Goal: Communication & Community: Connect with others

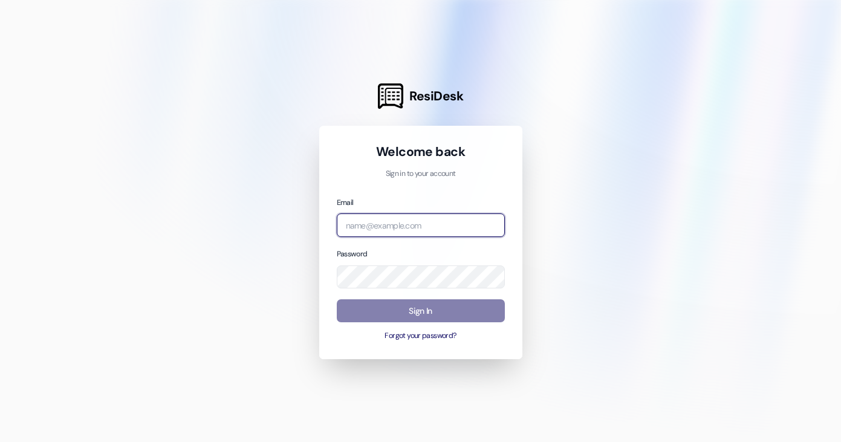
drag, startPoint x: 0, startPoint y: 0, endPoint x: 450, endPoint y: 216, distance: 499.5
click at [450, 216] on input "email" at bounding box center [421, 225] width 168 height 24
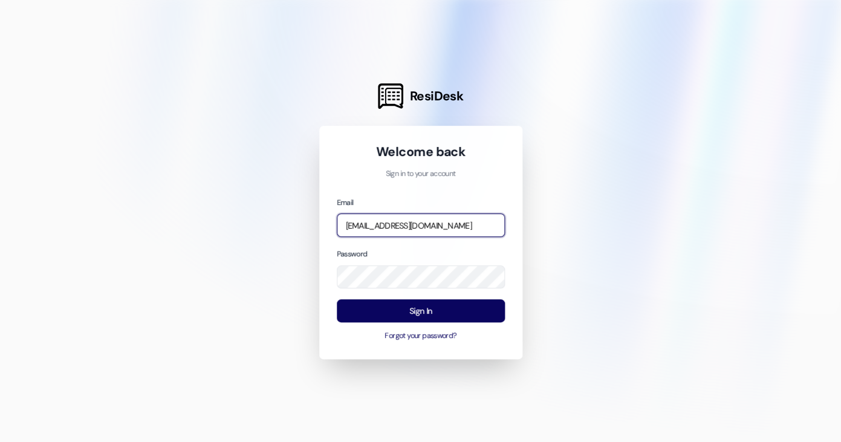
click at [377, 223] on input "[EMAIL_ADDRESS][DOMAIN_NAME]" at bounding box center [421, 225] width 168 height 24
type input "[EMAIL_ADDRESS][DOMAIN_NAME]"
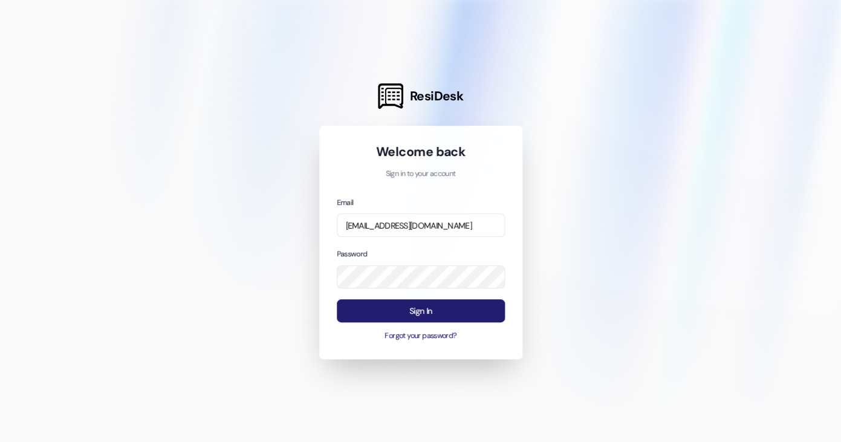
click at [392, 309] on button "Sign In" at bounding box center [421, 311] width 168 height 24
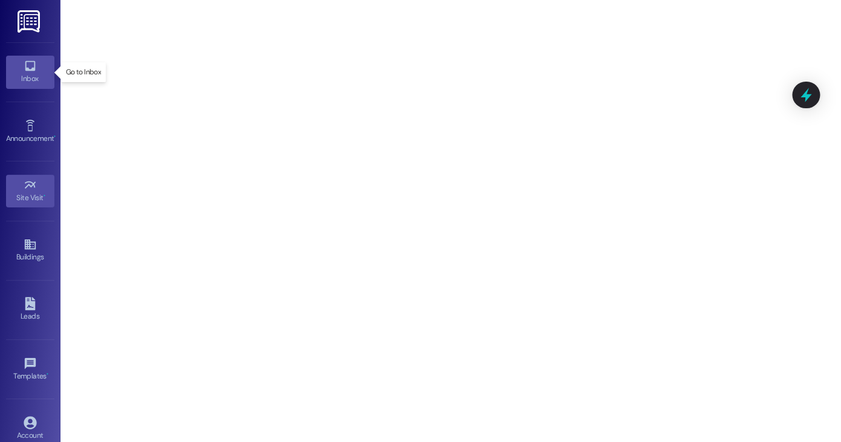
click at [28, 84] on div "Inbox" at bounding box center [30, 79] width 60 height 12
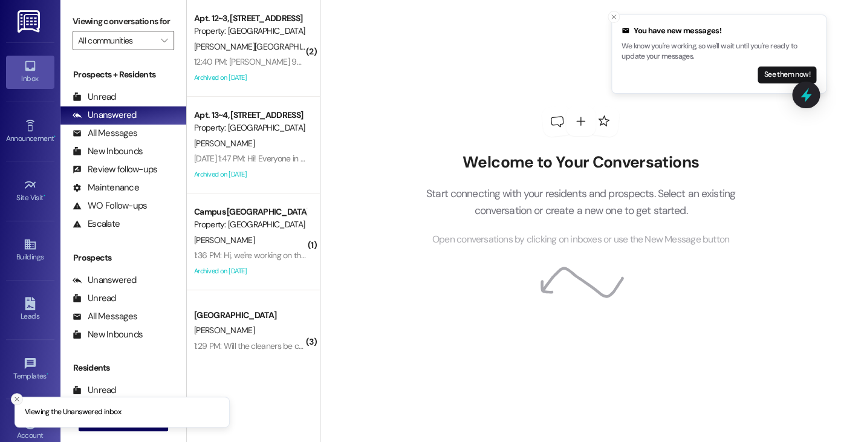
click at [19, 401] on icon "Close toast" at bounding box center [16, 398] width 7 height 7
click at [156, 413] on button " New Message" at bounding box center [123, 421] width 89 height 19
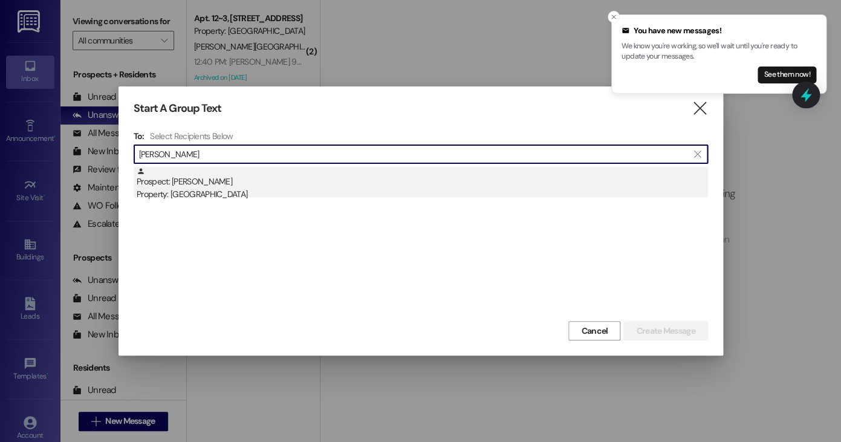
type input "[PERSON_NAME]"
click at [295, 190] on div "Property: [GEOGRAPHIC_DATA]" at bounding box center [422, 194] width 571 height 13
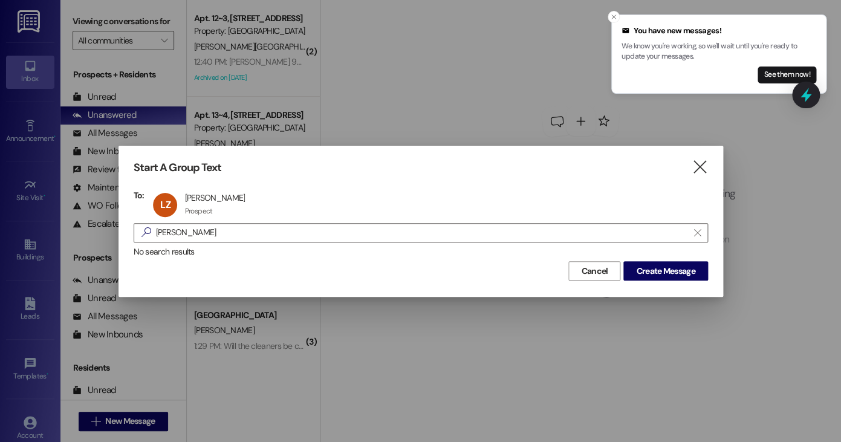
click at [656, 285] on div "Start A Group Text  To: [PERSON_NAME] Zanotti [PERSON_NAME] Prospect Prospect …" at bounding box center [420, 221] width 604 height 150
click at [661, 271] on span "Create Message" at bounding box center [665, 271] width 59 height 13
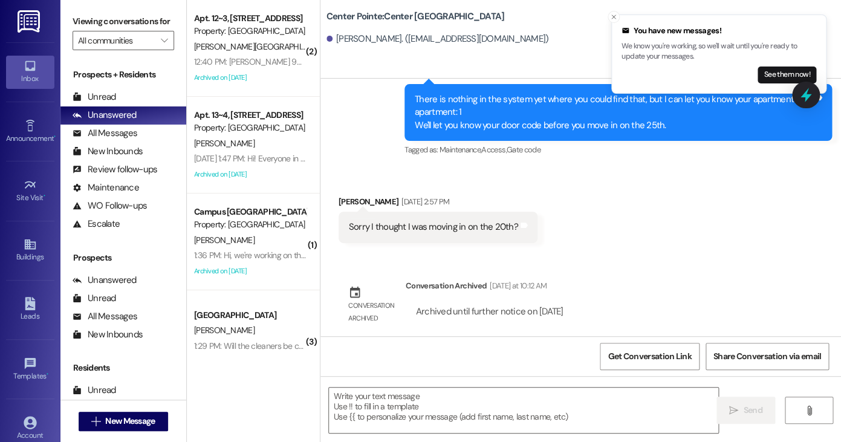
scroll to position [502, 0]
